Goal: Share content

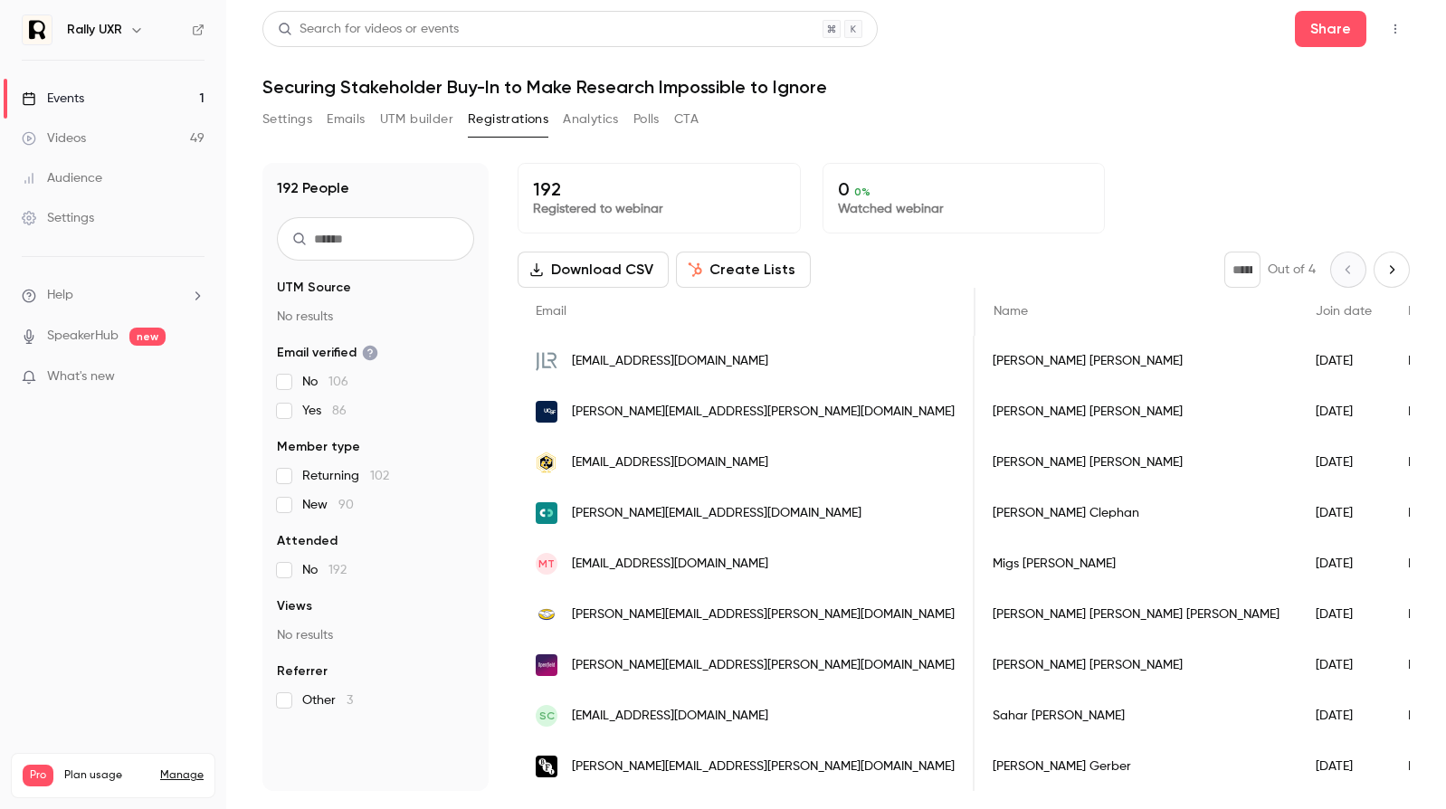
scroll to position [0, 521]
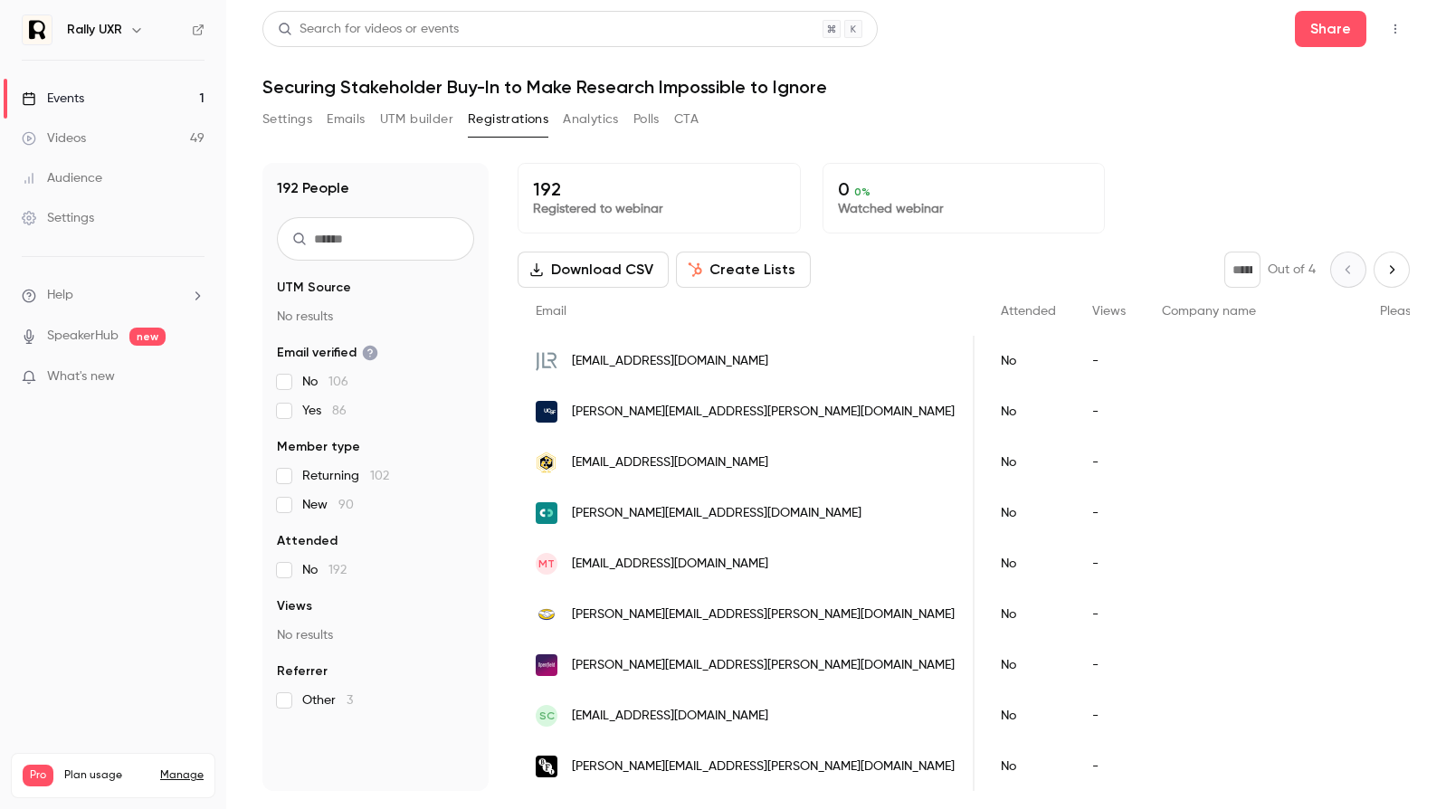
click at [290, 112] on button "Settings" at bounding box center [287, 119] width 50 height 29
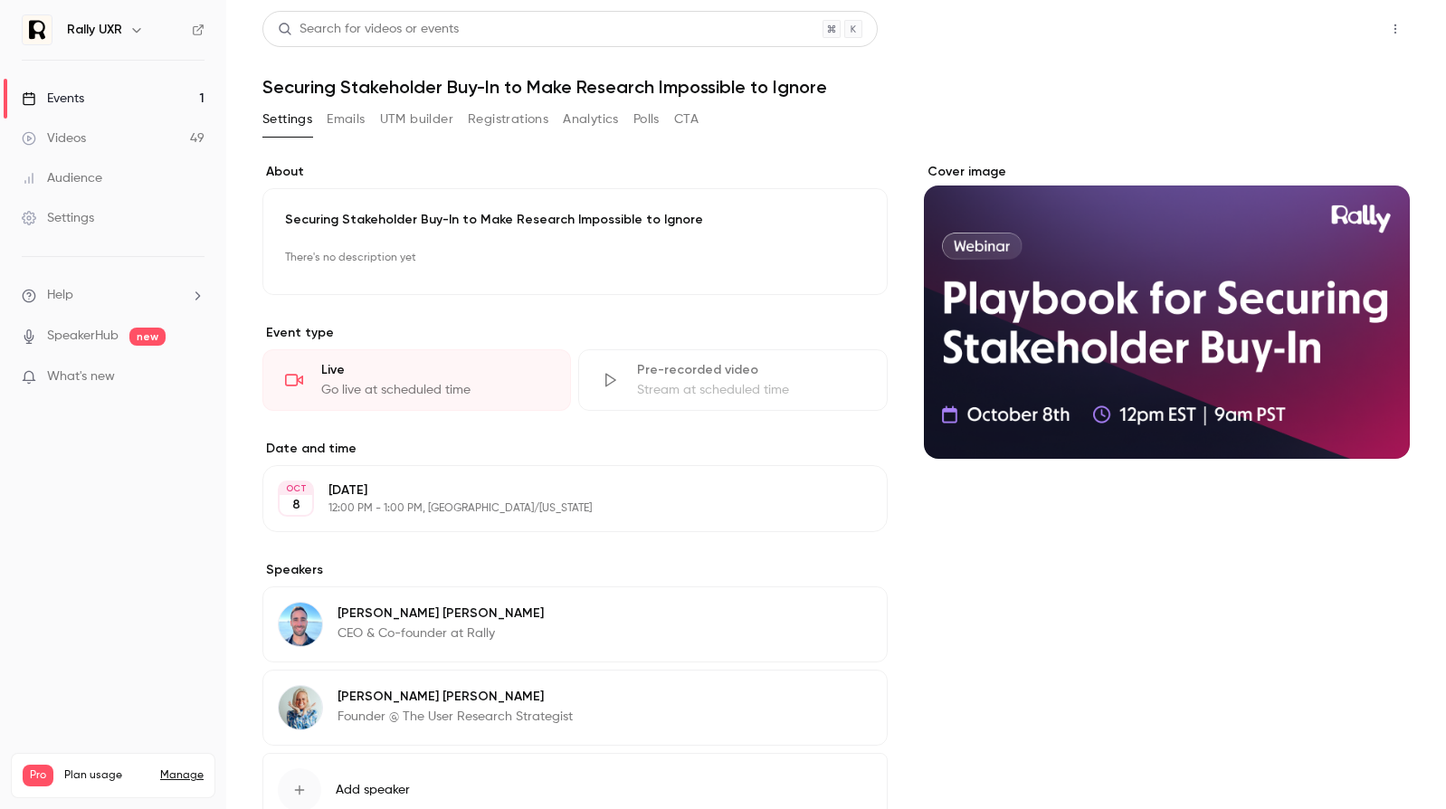
click at [1344, 33] on button "Share" at bounding box center [1330, 29] width 71 height 36
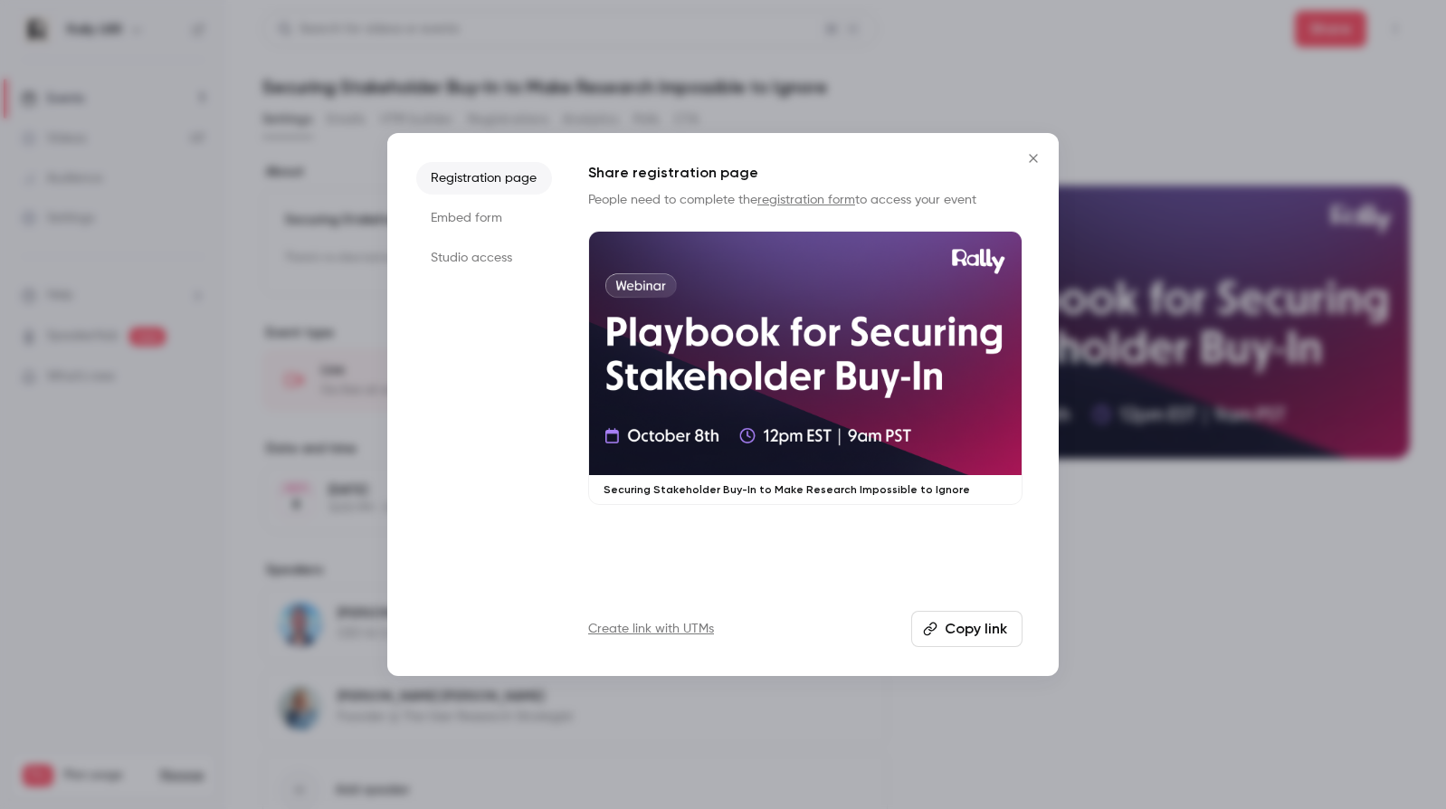
click at [469, 250] on li "Studio access" at bounding box center [484, 258] width 136 height 33
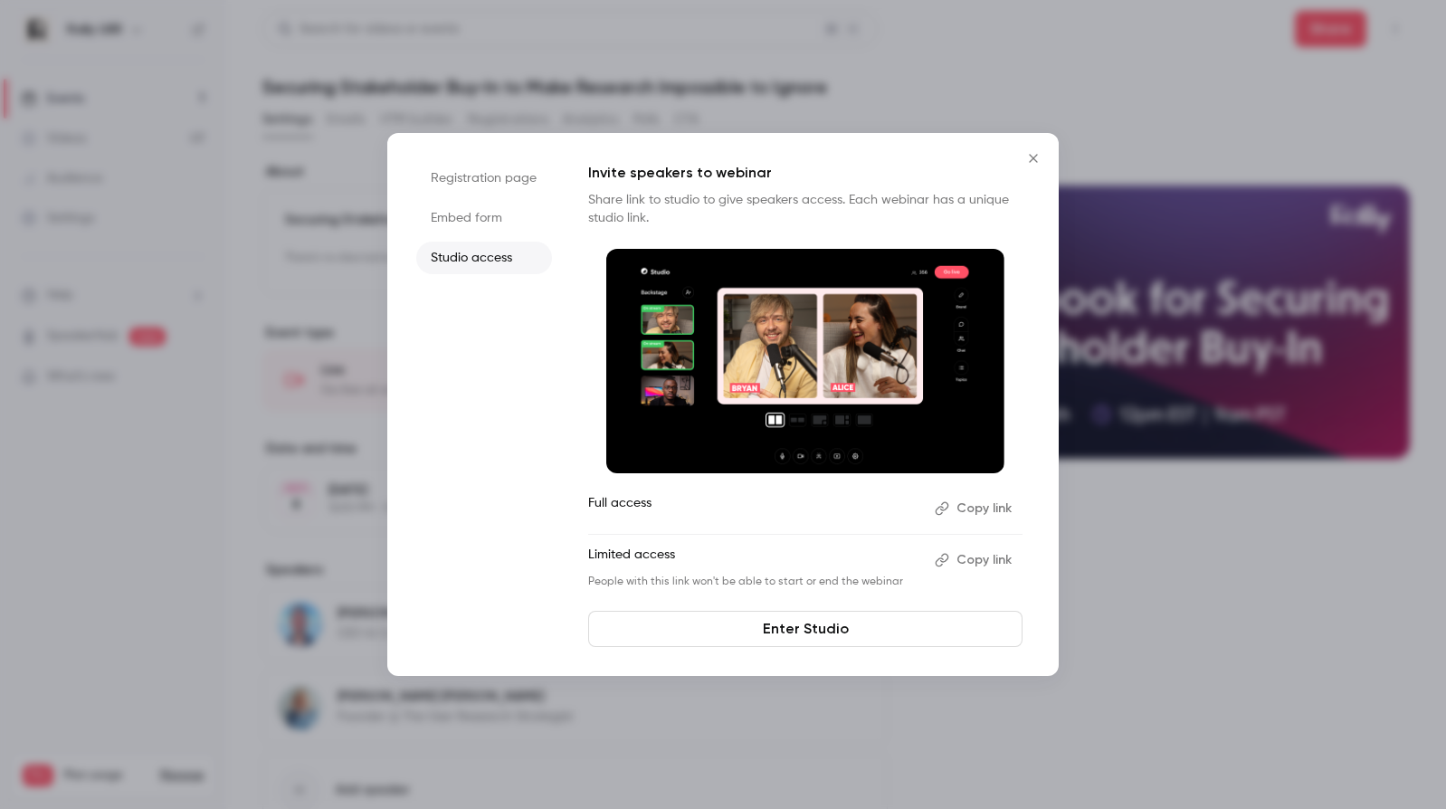
click at [987, 503] on button "Copy link" at bounding box center [974, 508] width 95 height 29
click at [1028, 164] on icon "Close" at bounding box center [1033, 158] width 22 height 14
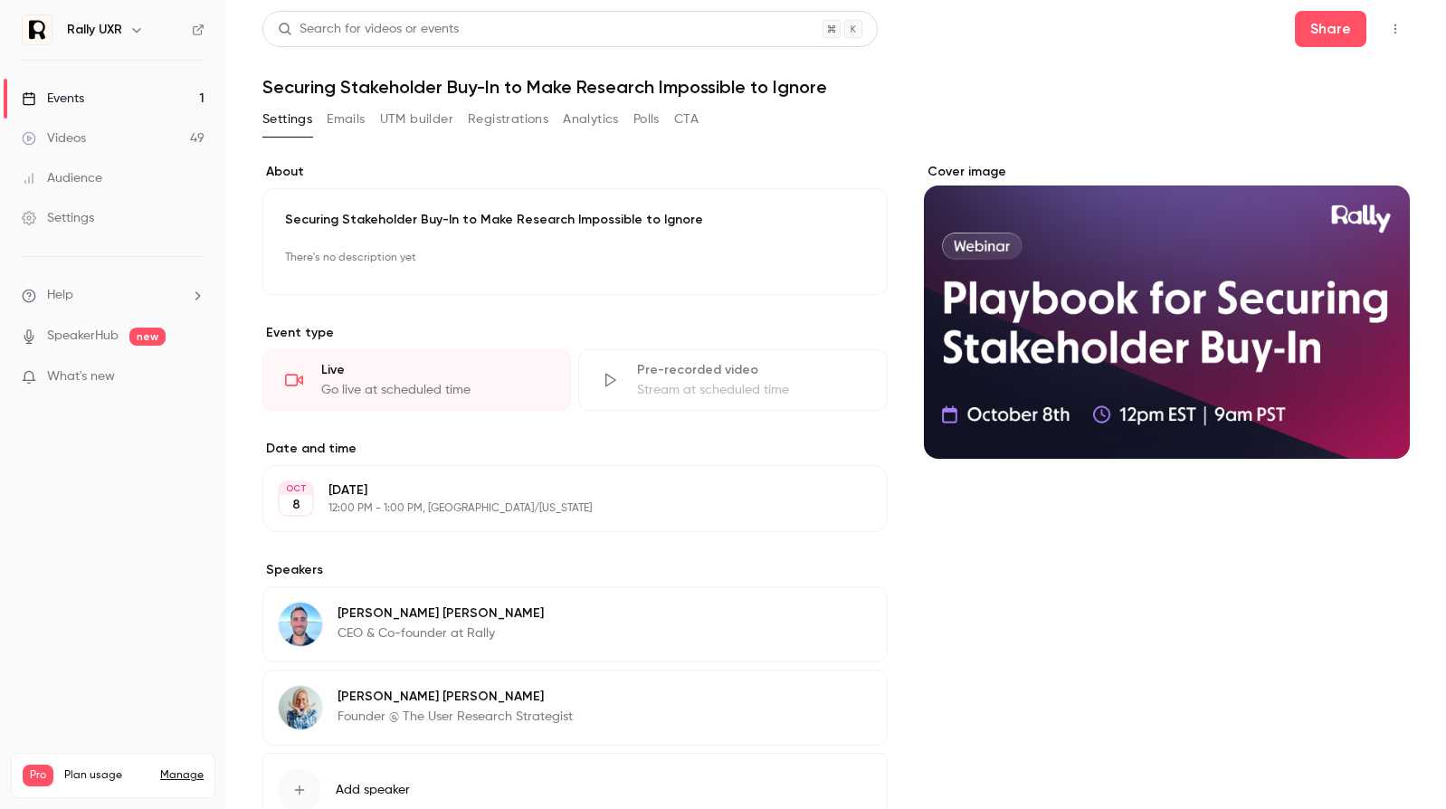
click at [108, 104] on link "Events 1" at bounding box center [113, 99] width 226 height 40
